Goal: Information Seeking & Learning: Learn about a topic

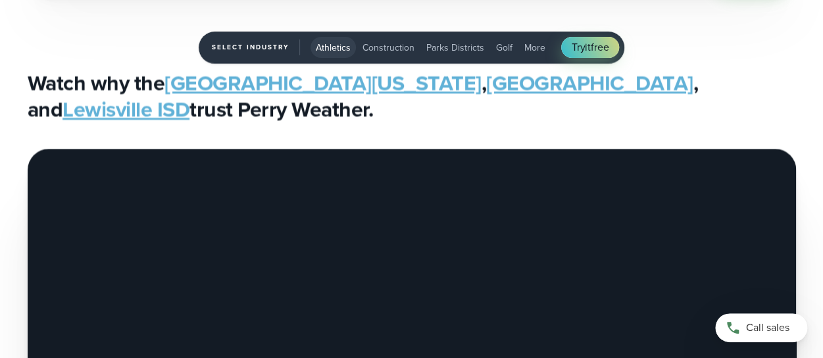
scroll to position [4355, 0]
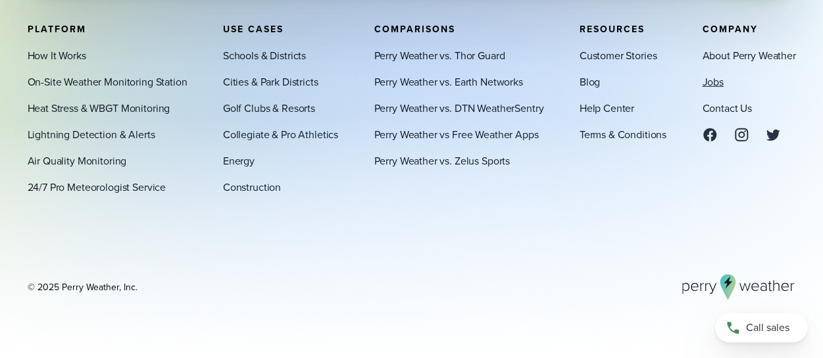
click at [712, 82] on link "Jobs" at bounding box center [712, 82] width 21 height 16
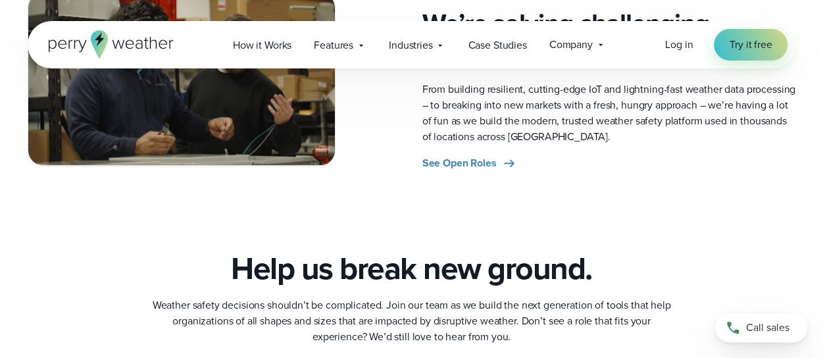
scroll to position [724, 0]
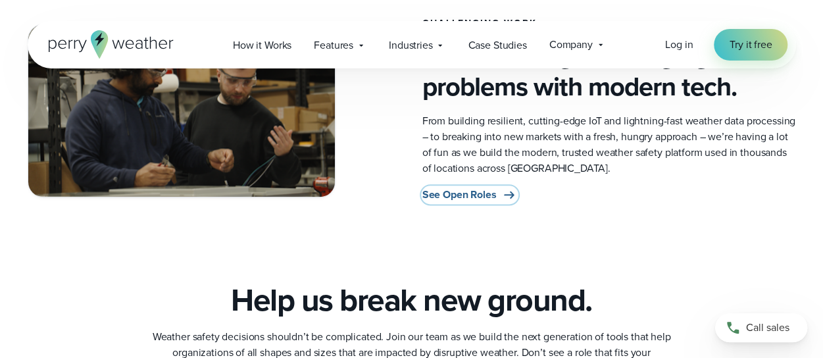
click at [461, 195] on span "See Open Roles" at bounding box center [459, 195] width 74 height 16
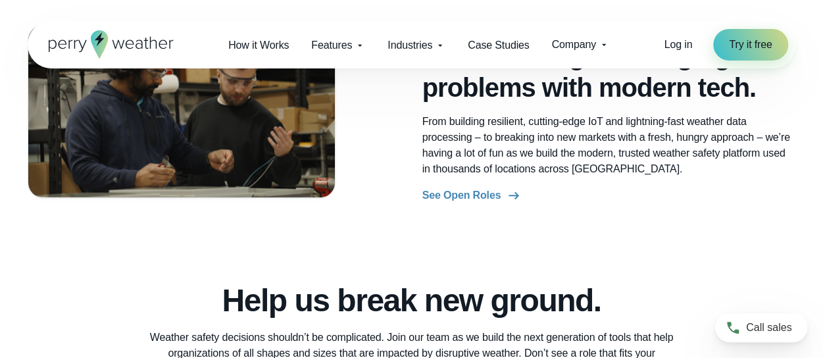
scroll to position [724, 0]
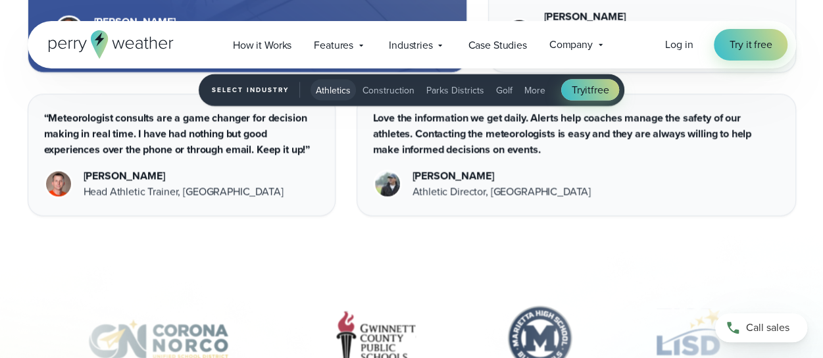
scroll to position [3698, 0]
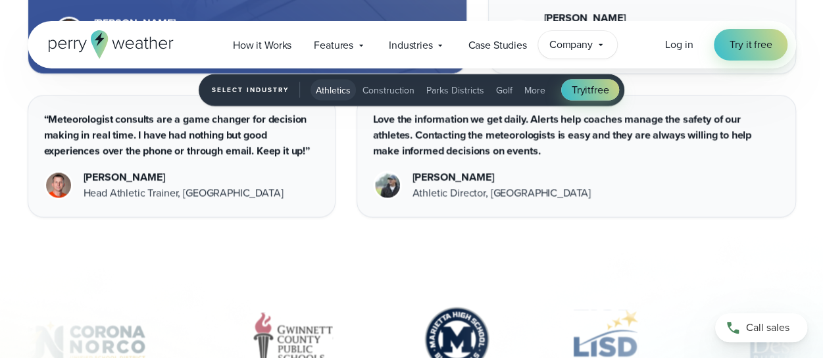
click at [578, 47] on span "Company" at bounding box center [570, 45] width 43 height 16
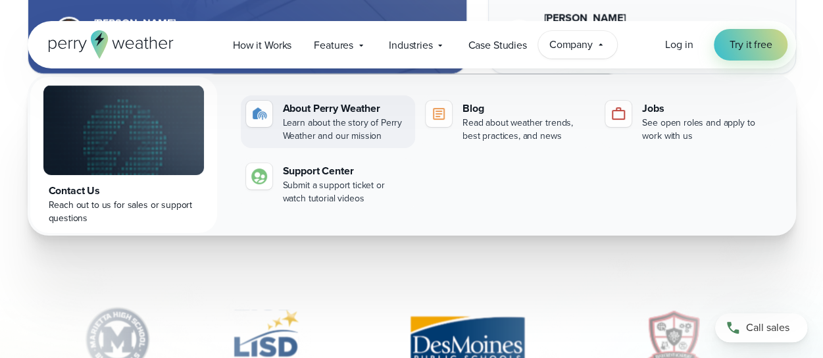
click at [330, 118] on div "Learn about the story of Perry Weather and our mission" at bounding box center [346, 129] width 127 height 26
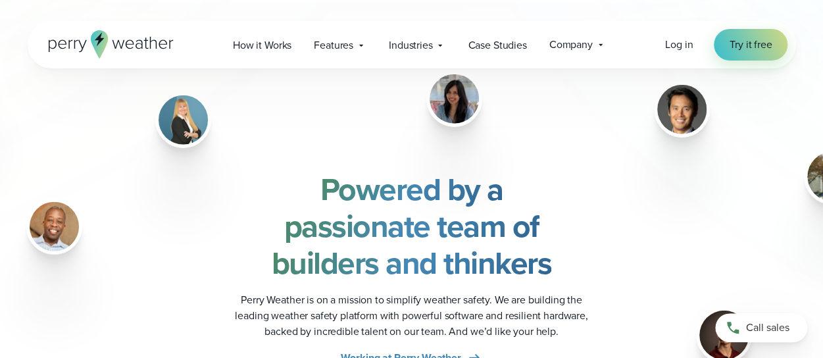
scroll to position [1579, 0]
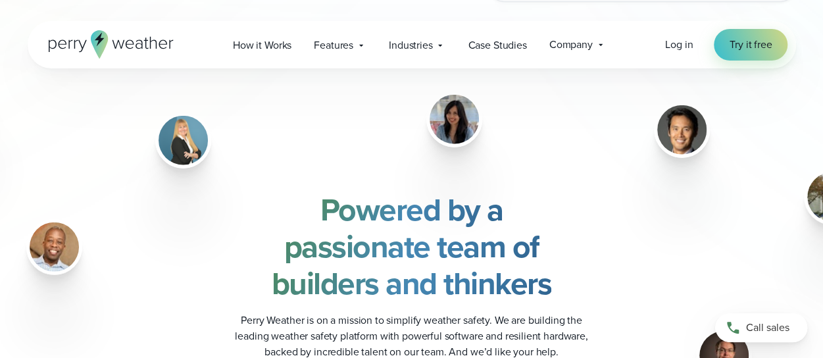
click at [191, 141] on img at bounding box center [183, 140] width 49 height 49
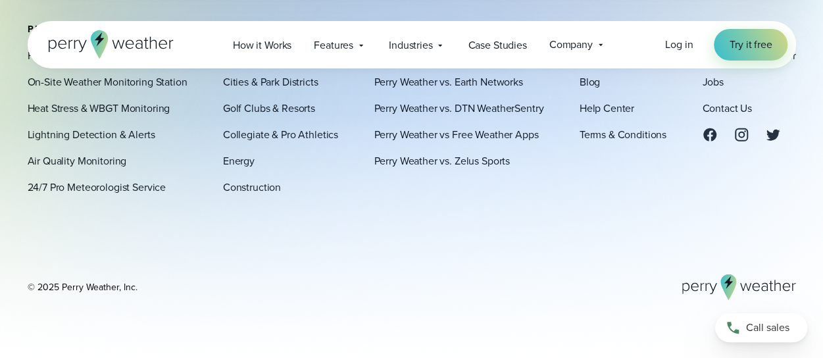
scroll to position [3832, 0]
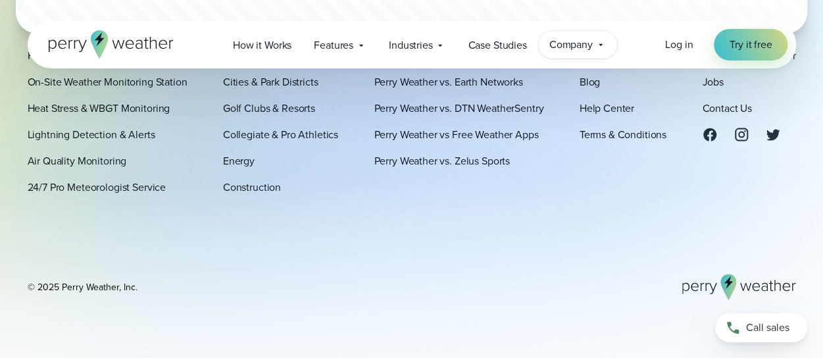
click at [602, 42] on icon at bounding box center [600, 44] width 11 height 11
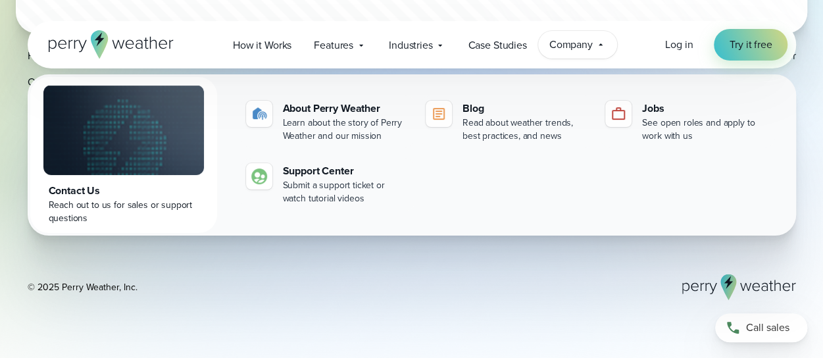
click at [548, 280] on div "© 2025 Perry Weather, Inc." at bounding box center [412, 287] width 768 height 26
